Goal: Register for event/course

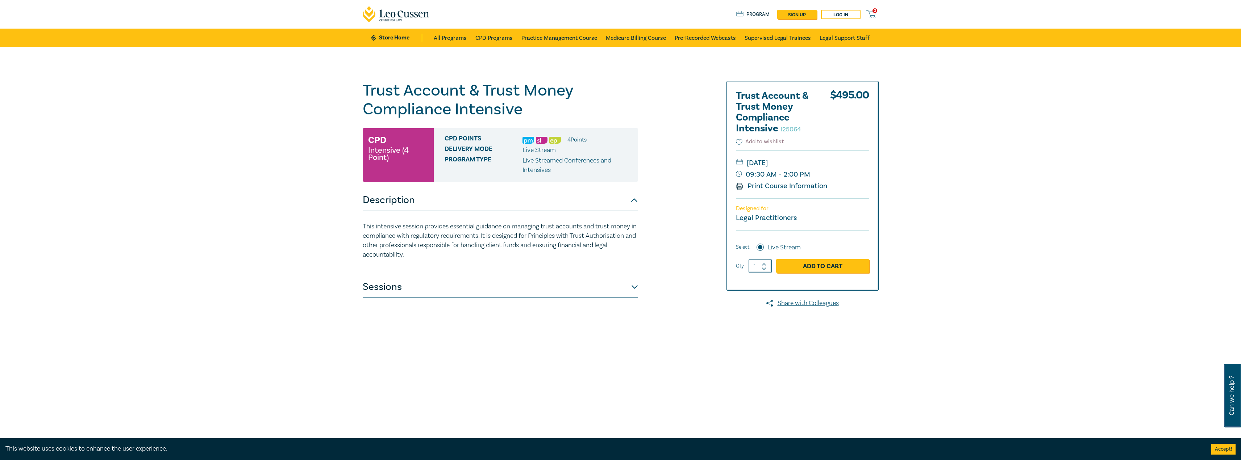
click at [631, 285] on button "Sessions" at bounding box center [500, 287] width 275 height 22
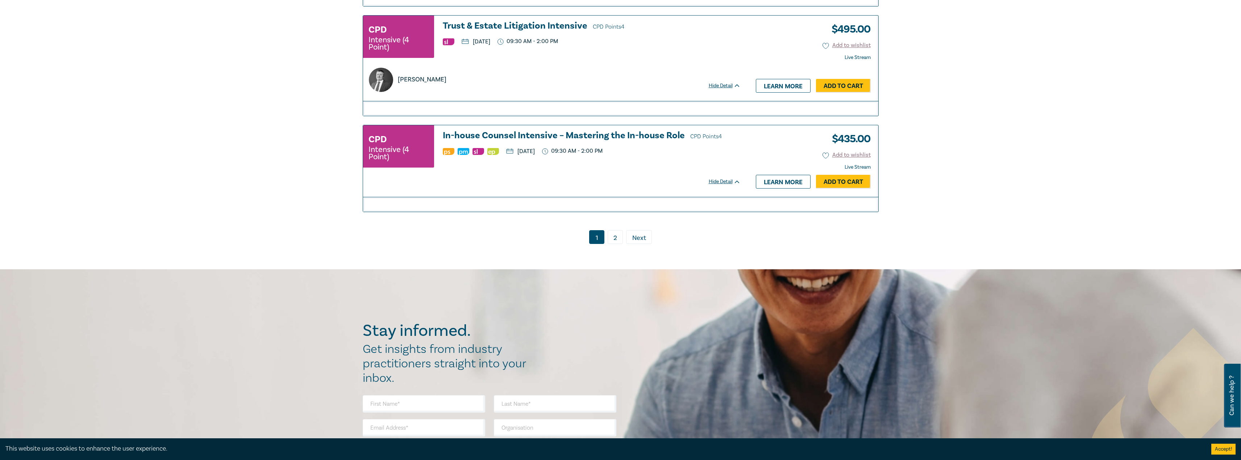
scroll to position [1666, 0]
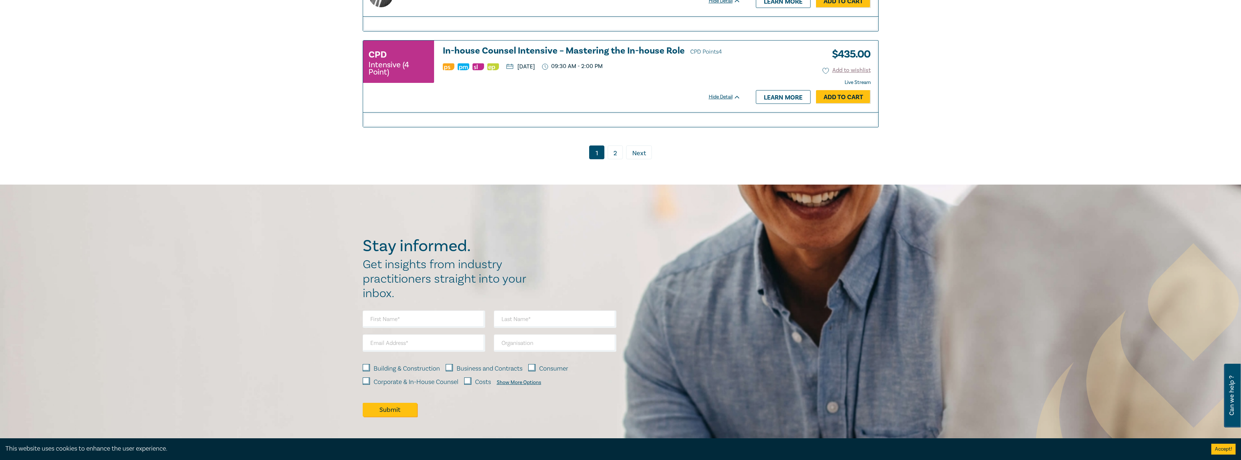
click at [617, 158] on link "2" at bounding box center [614, 153] width 15 height 14
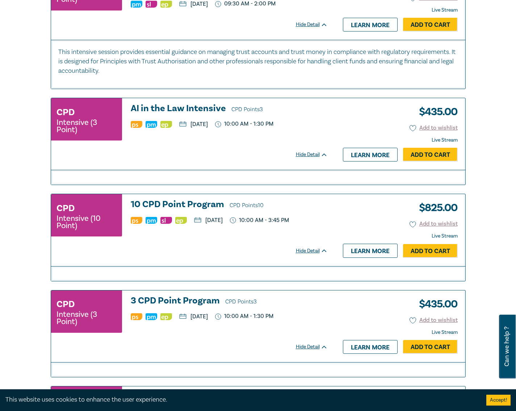
scroll to position [942, 0]
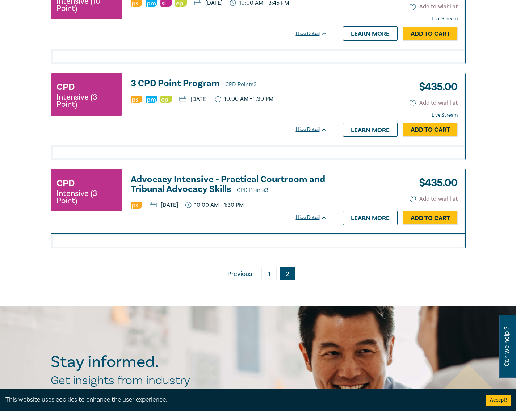
click at [267, 275] on link "1" at bounding box center [269, 274] width 15 height 14
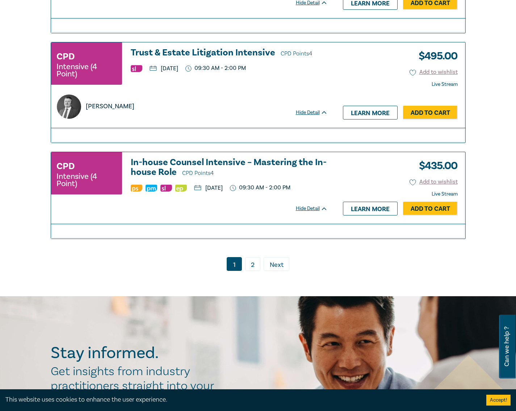
scroll to position [1558, 0]
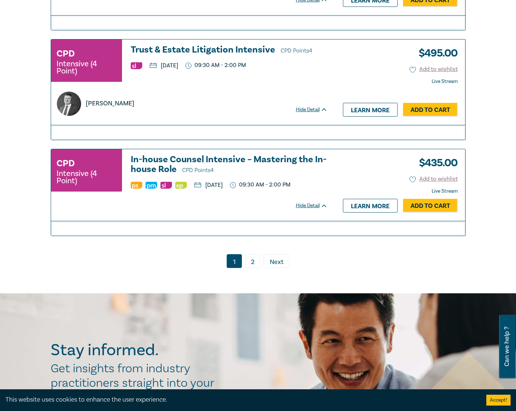
click at [256, 268] on link "2" at bounding box center [252, 261] width 15 height 14
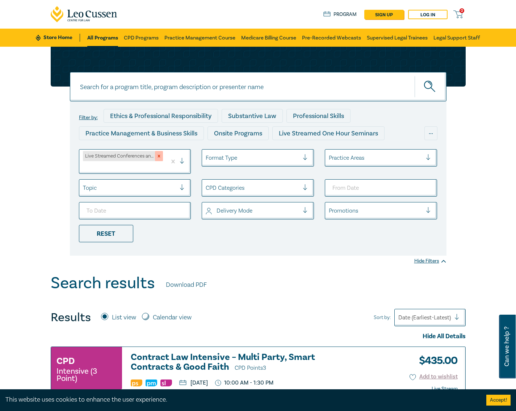
click at [160, 158] on icon "Remove Live Streamed Conferences and Intensives" at bounding box center [158, 156] width 5 height 5
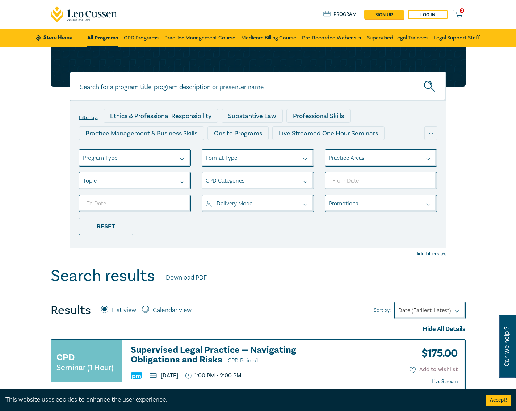
click at [127, 161] on div at bounding box center [129, 157] width 93 height 9
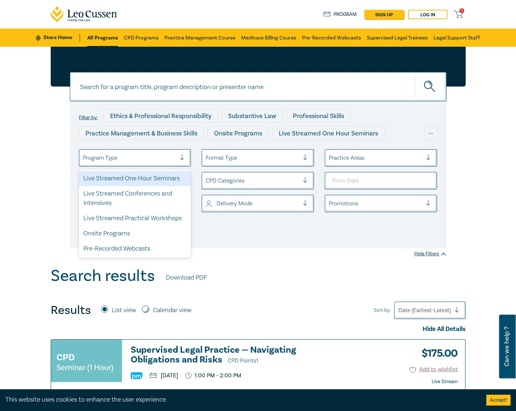
click at [138, 179] on div "Live Streamed One Hour Seminars" at bounding box center [135, 178] width 112 height 15
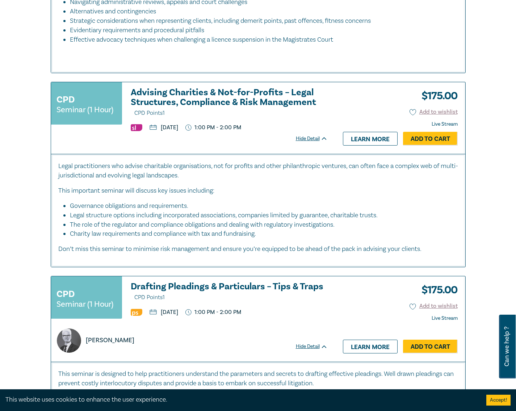
scroll to position [2970, 0]
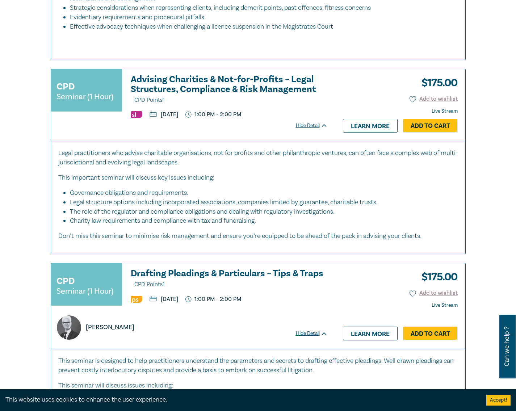
drag, startPoint x: 216, startPoint y: 107, endPoint x: 221, endPoint y: 116, distance: 10.6
click at [216, 105] on h3 "Advising Charities & Not-for-Profits – Legal Structures, Compliance & Risk Mana…" at bounding box center [229, 90] width 197 height 30
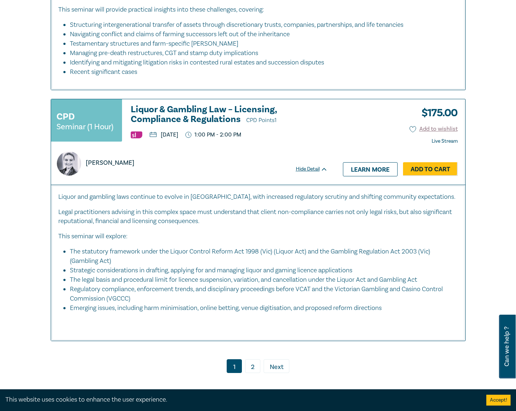
scroll to position [3586, 0]
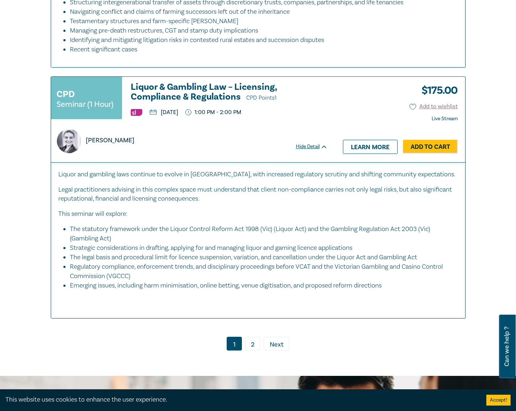
click at [255, 351] on link "2" at bounding box center [252, 344] width 15 height 14
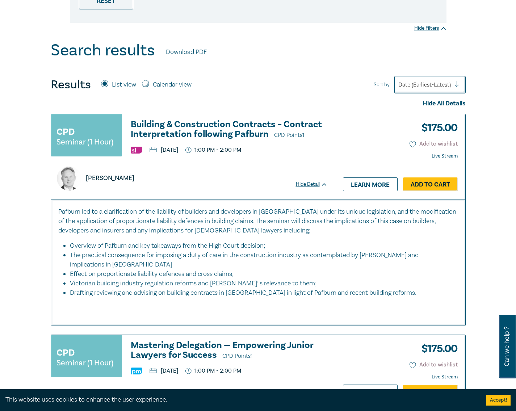
scroll to position [43, 0]
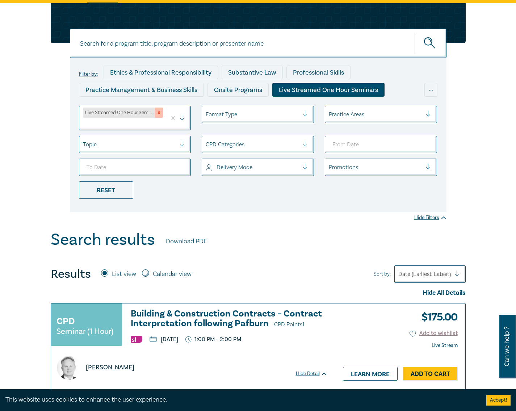
click at [160, 111] on icon "Remove Live Streamed One Hour Seminars" at bounding box center [158, 112] width 5 height 5
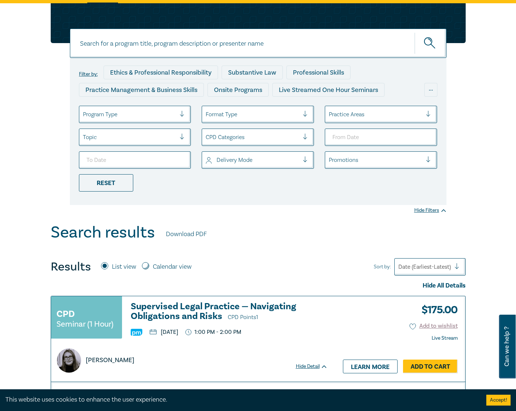
click at [139, 113] on div at bounding box center [129, 114] width 93 height 9
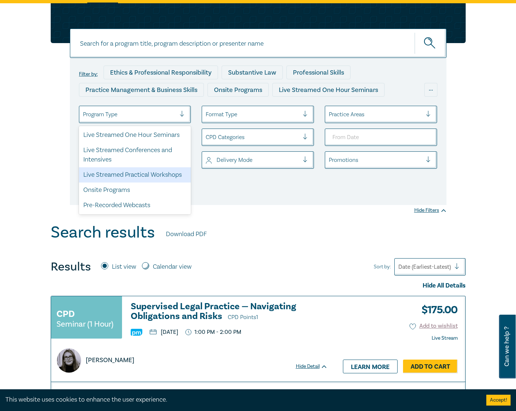
click at [140, 175] on div "Live Streamed Practical Workshops" at bounding box center [135, 174] width 112 height 15
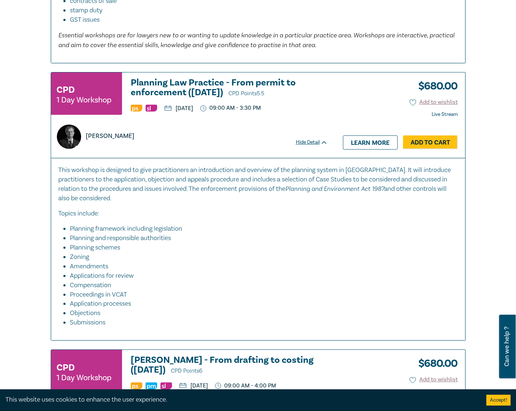
scroll to position [623, 0]
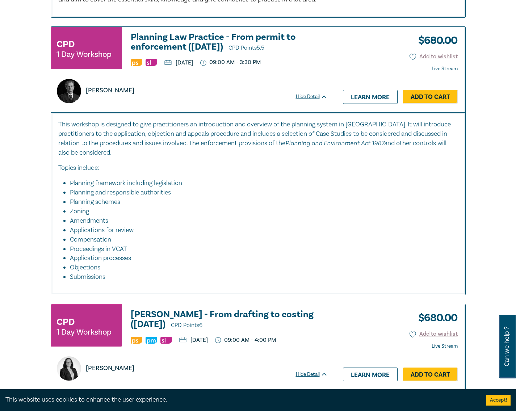
click at [352, 211] on li "Zoning" at bounding box center [260, 211] width 381 height 9
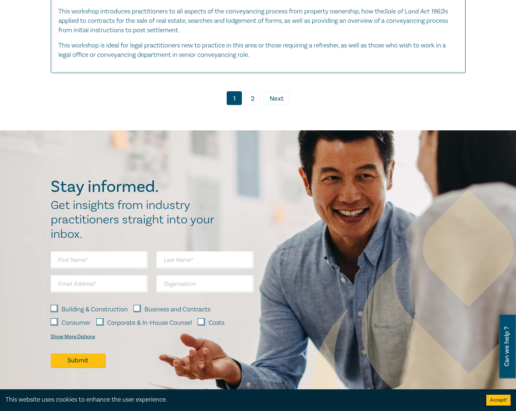
scroll to position [4825, 0]
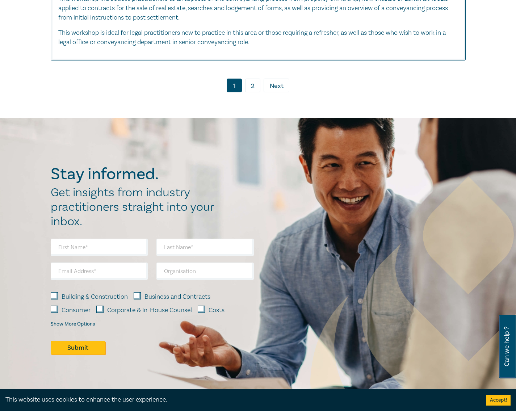
drag, startPoint x: 254, startPoint y: 120, endPoint x: 264, endPoint y: 133, distance: 16.1
click at [254, 92] on link "2" at bounding box center [252, 86] width 15 height 14
